Goal: Information Seeking & Learning: Learn about a topic

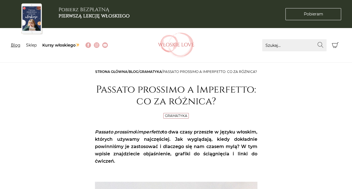
click at [15, 46] on link "Blog" at bounding box center [16, 45] width 10 height 5
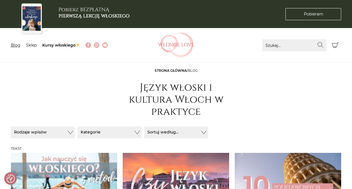
click at [14, 45] on link "Blog" at bounding box center [16, 45] width 10 height 5
click at [103, 135] on button "Kategorie" at bounding box center [110, 132] width 64 height 12
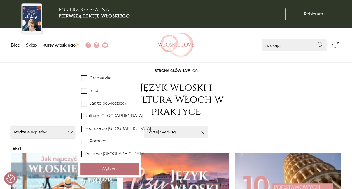
click at [42, 134] on button "Rodzaje wpisów" at bounding box center [43, 132] width 64 height 12
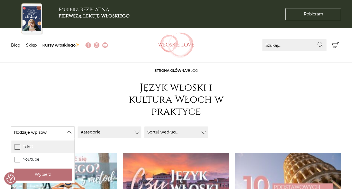
click at [36, 145] on label "Tekst" at bounding box center [42, 146] width 63 height 13
click at [0, 0] on input "Tekst" at bounding box center [0, 0] width 0 height 0
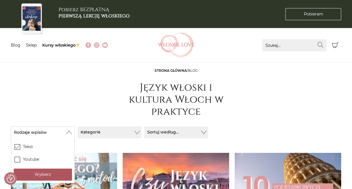
click at [44, 173] on button "Wybierz" at bounding box center [43, 174] width 58 height 12
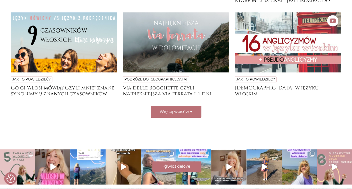
scroll to position [250, 0]
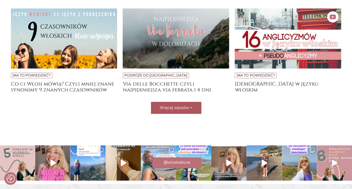
click at [187, 111] on button "Więcej wpisów +" at bounding box center [176, 108] width 50 height 12
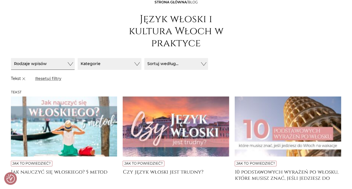
scroll to position [0, 0]
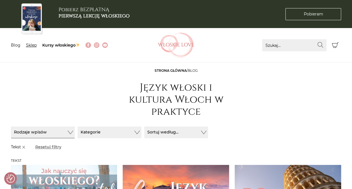
click at [32, 45] on link "Sklep" at bounding box center [31, 45] width 11 height 5
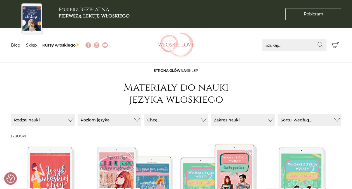
click at [20, 46] on link "Blog" at bounding box center [16, 45] width 10 height 5
